Goal: Task Accomplishment & Management: Manage account settings

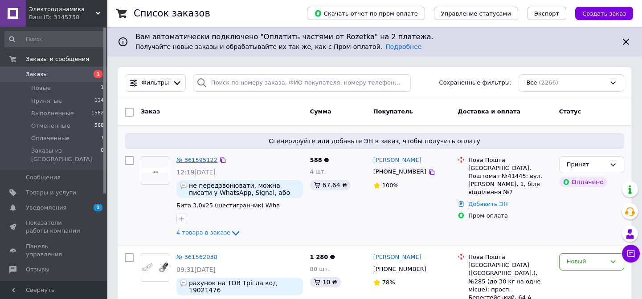
click at [204, 158] on link "№ 361595122" at bounding box center [196, 160] width 41 height 7
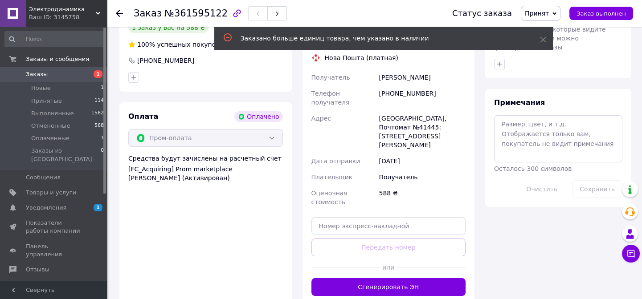
scroll to position [472, 0]
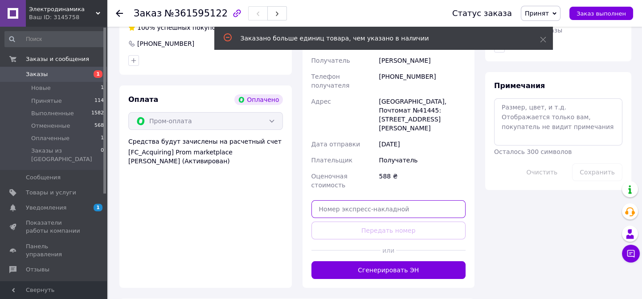
click at [409, 200] on input "text" at bounding box center [388, 209] width 155 height 18
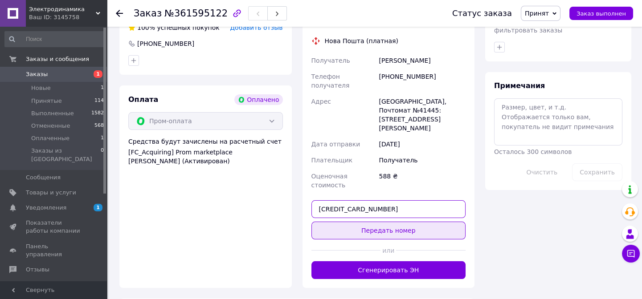
type input "[CREDIT_CARD_NUMBER]"
click at [410, 222] on button "Передать номер" at bounding box center [388, 231] width 155 height 18
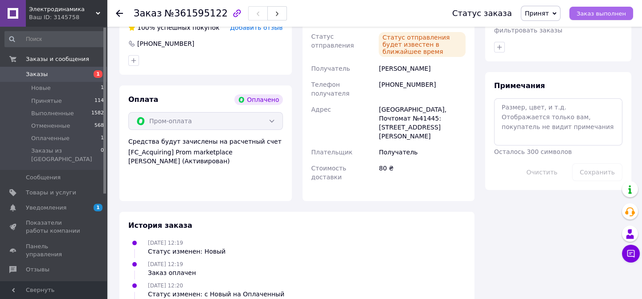
click at [601, 14] on span "Заказ выполнен" at bounding box center [600, 13] width 49 height 7
click at [45, 75] on span "Заказы" at bounding box center [54, 74] width 57 height 8
